Goal: Information Seeking & Learning: Learn about a topic

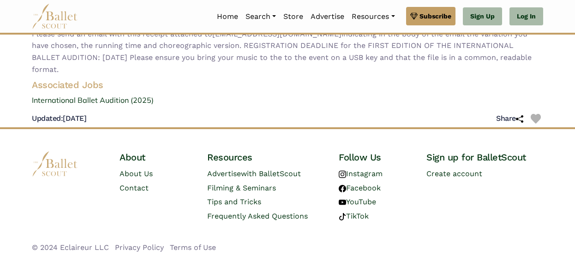
scroll to position [294, 0]
click at [137, 101] on link "International Ballet Audition (2025)" at bounding box center [287, 101] width 526 height 12
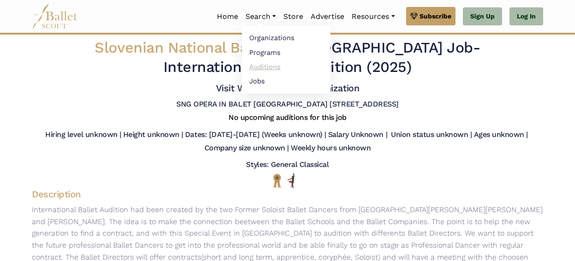
click at [257, 63] on link "Auditions" at bounding box center [286, 67] width 89 height 14
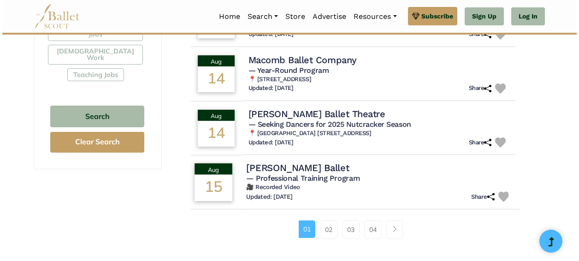
scroll to position [591, 0]
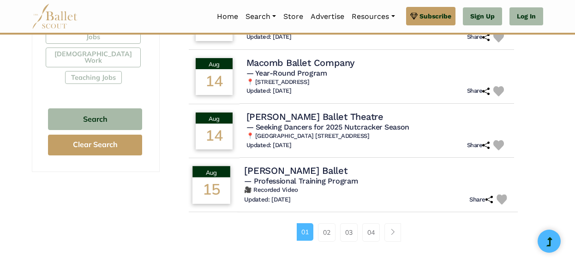
click at [283, 164] on h4 "[PERSON_NAME] Ballet" at bounding box center [295, 170] width 103 height 12
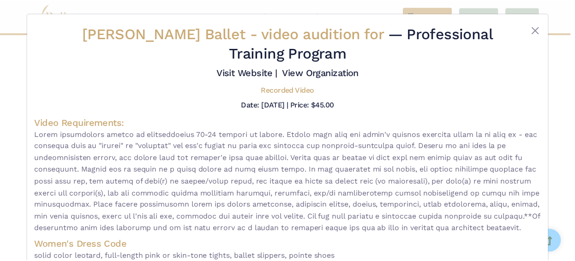
scroll to position [0, 0]
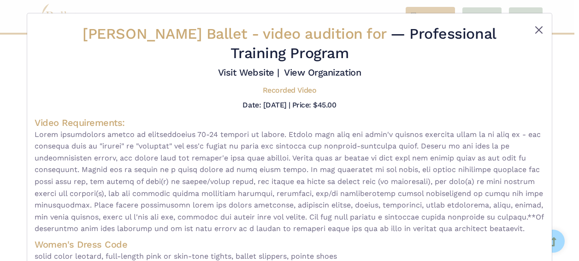
click at [538, 30] on button "Close" at bounding box center [539, 29] width 11 height 11
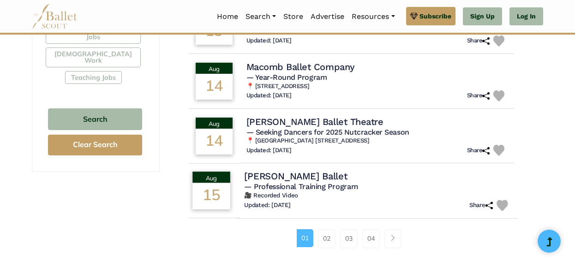
scroll to position [600, 0]
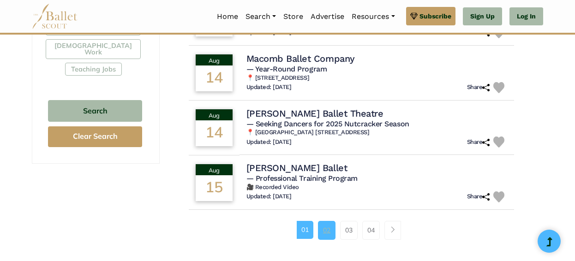
click at [326, 221] on link "02" at bounding box center [327, 230] width 18 height 18
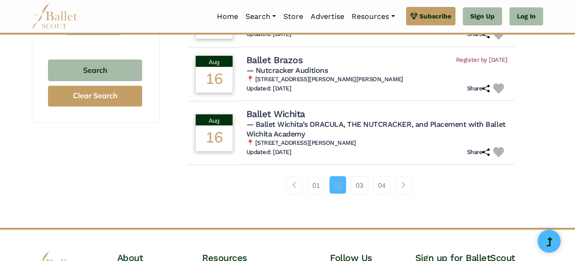
scroll to position [641, 0]
click at [356, 176] on link "03" at bounding box center [360, 185] width 18 height 18
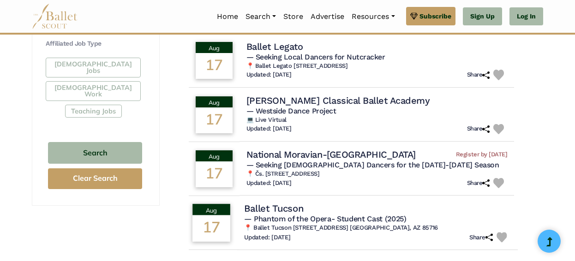
scroll to position [571, 0]
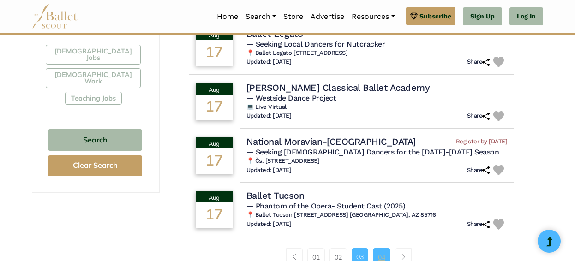
click at [375, 248] on link "04" at bounding box center [382, 257] width 18 height 18
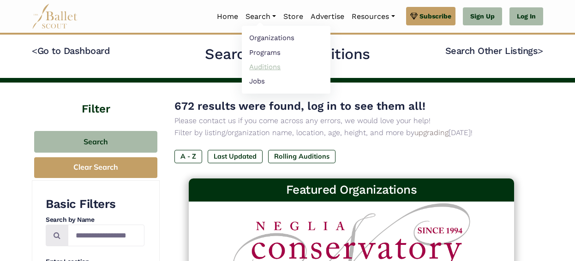
click at [273, 63] on link "Auditions" at bounding box center [286, 67] width 89 height 14
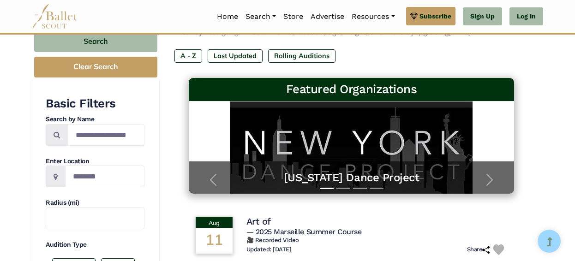
scroll to position [100, 0]
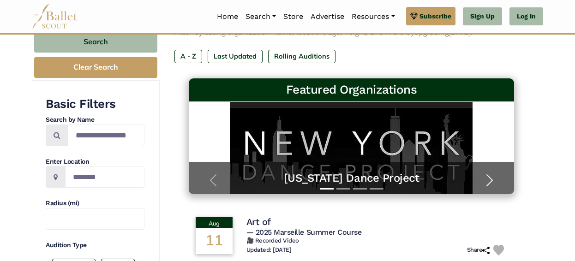
click at [488, 178] on span "button" at bounding box center [489, 180] width 15 height 15
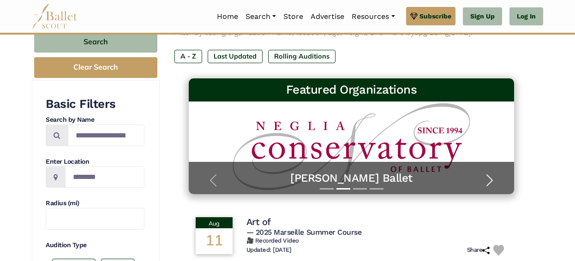
click at [487, 178] on span "button" at bounding box center [489, 180] width 15 height 15
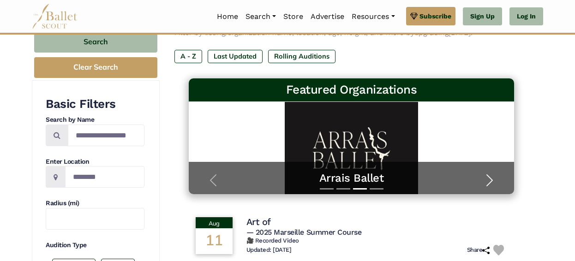
click at [487, 178] on span "button" at bounding box center [489, 180] width 15 height 15
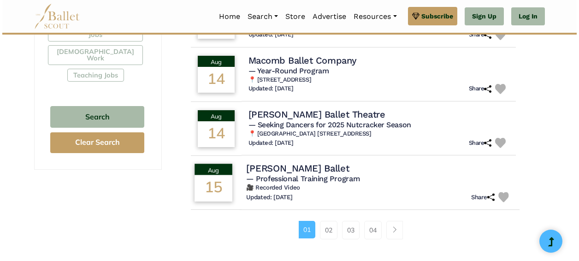
scroll to position [607, 0]
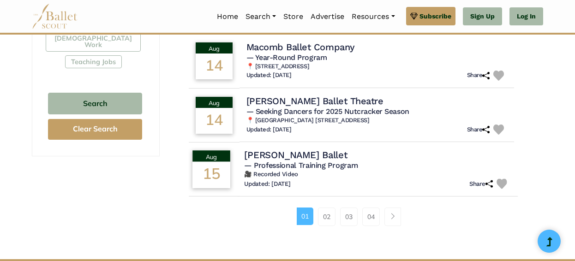
click at [292, 149] on h4 "[PERSON_NAME] Ballet" at bounding box center [295, 155] width 103 height 12
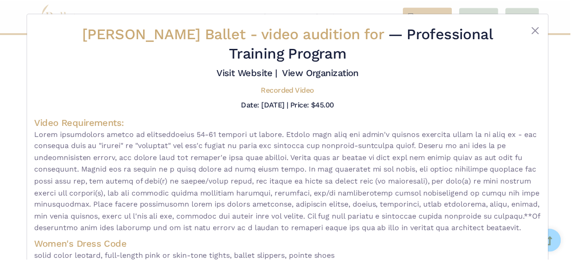
scroll to position [0, 0]
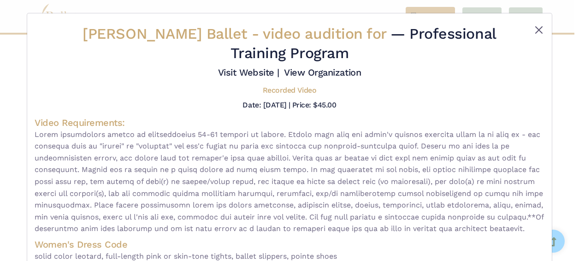
click at [537, 27] on button "Close" at bounding box center [539, 29] width 11 height 11
